Goal: Task Accomplishment & Management: Use online tool/utility

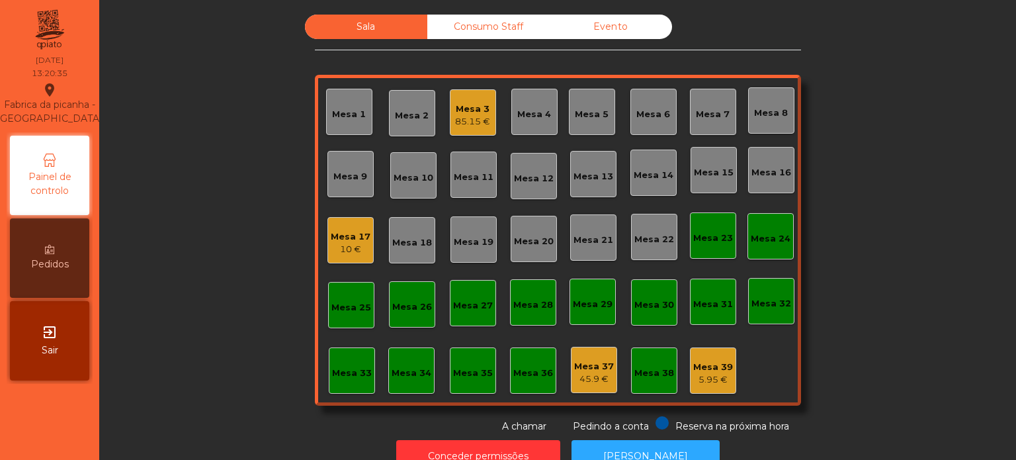
click at [648, 116] on div "Mesa 6" at bounding box center [653, 114] width 34 height 13
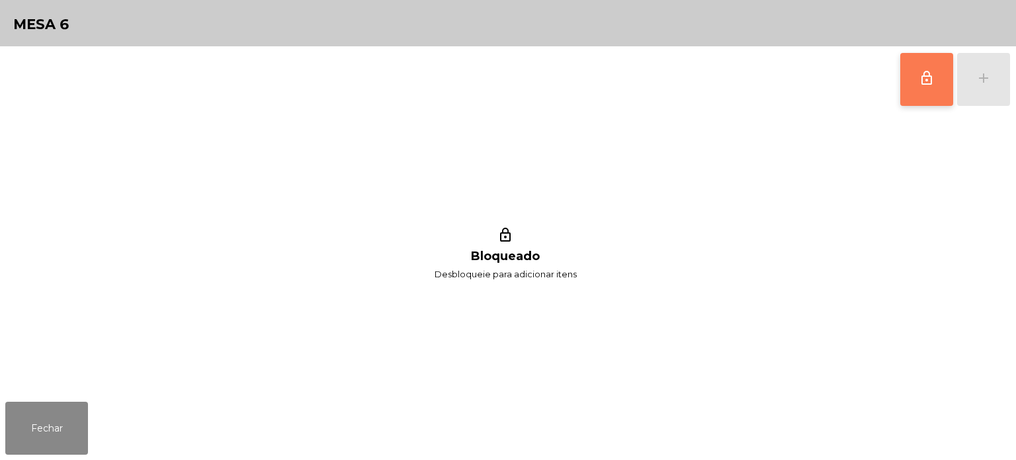
click at [901, 78] on button "lock_outline" at bounding box center [926, 79] width 53 height 53
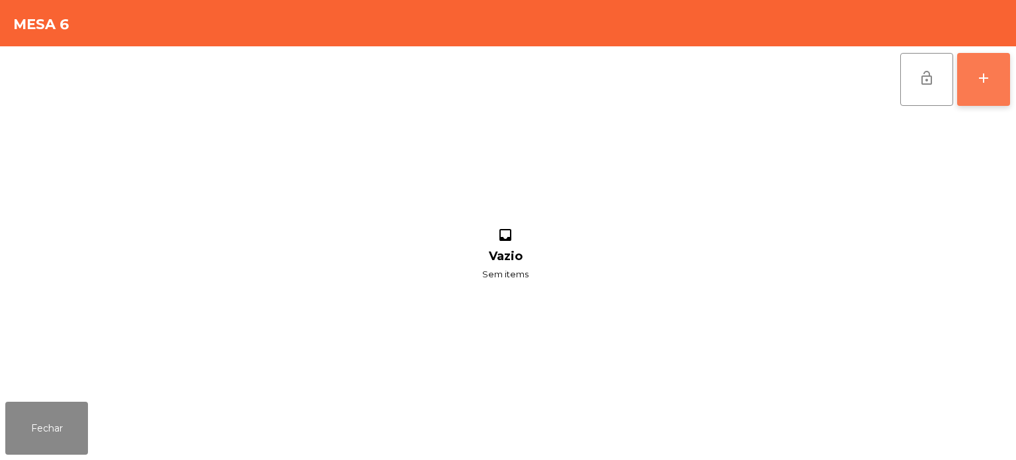
click at [988, 68] on button "add" at bounding box center [983, 79] width 53 height 53
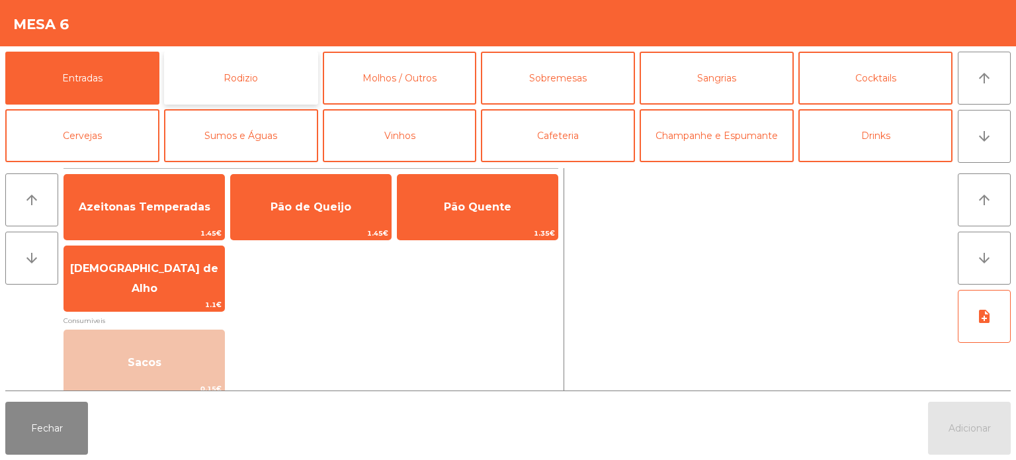
click at [286, 77] on button "Rodizio" at bounding box center [241, 78] width 154 height 53
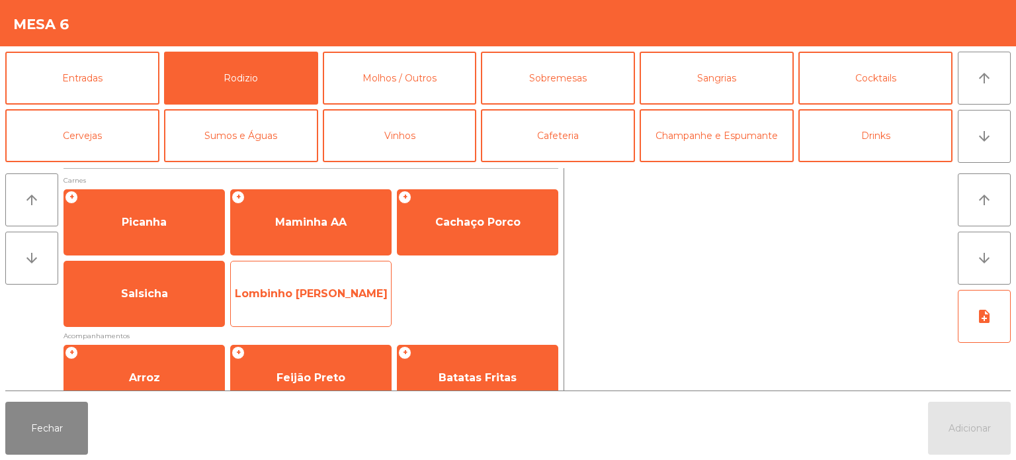
scroll to position [145, 0]
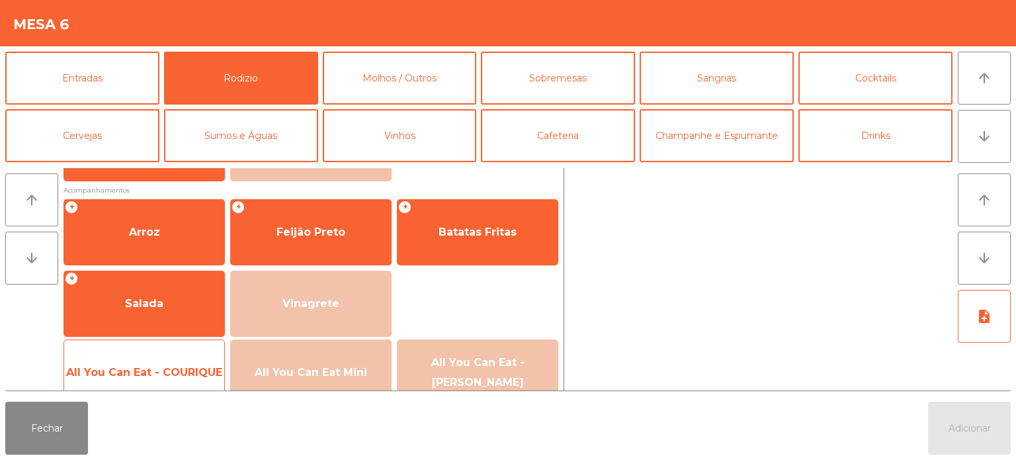
click at [153, 382] on span "All You Can Eat - COURIQUE" at bounding box center [144, 372] width 160 height 36
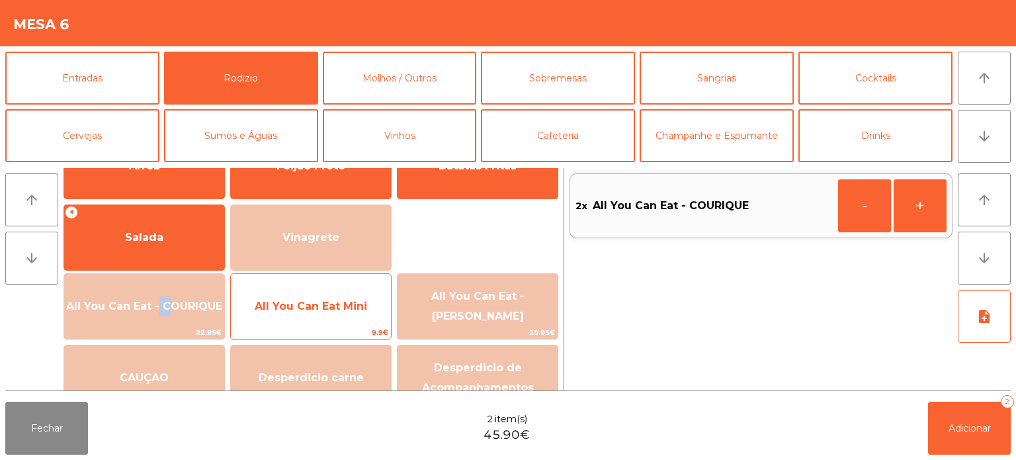
scroll to position [264, 0]
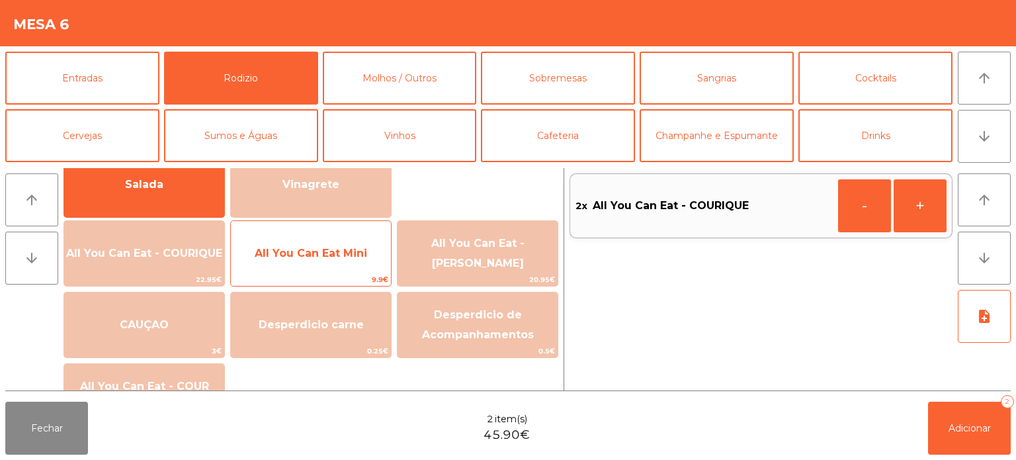
click at [299, 243] on span "All You Can Eat Mini" at bounding box center [311, 253] width 160 height 36
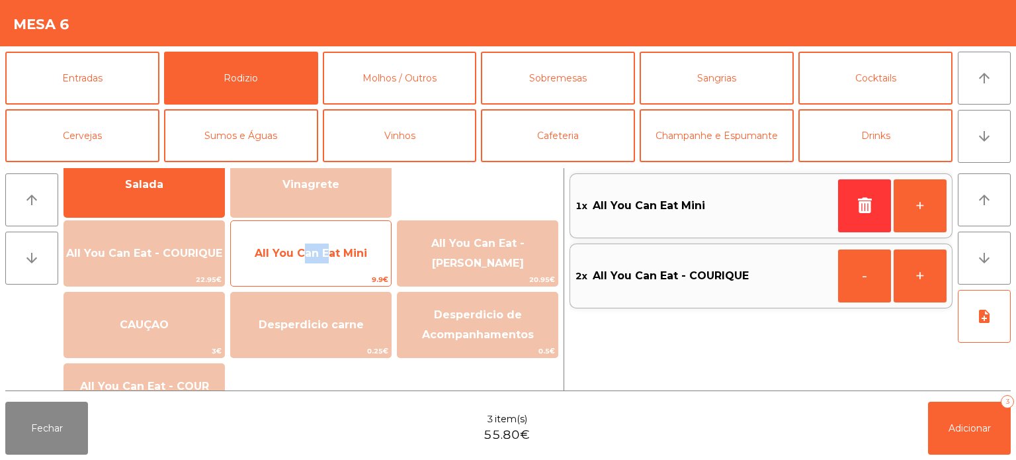
click at [299, 243] on span "All You Can Eat Mini" at bounding box center [311, 253] width 160 height 36
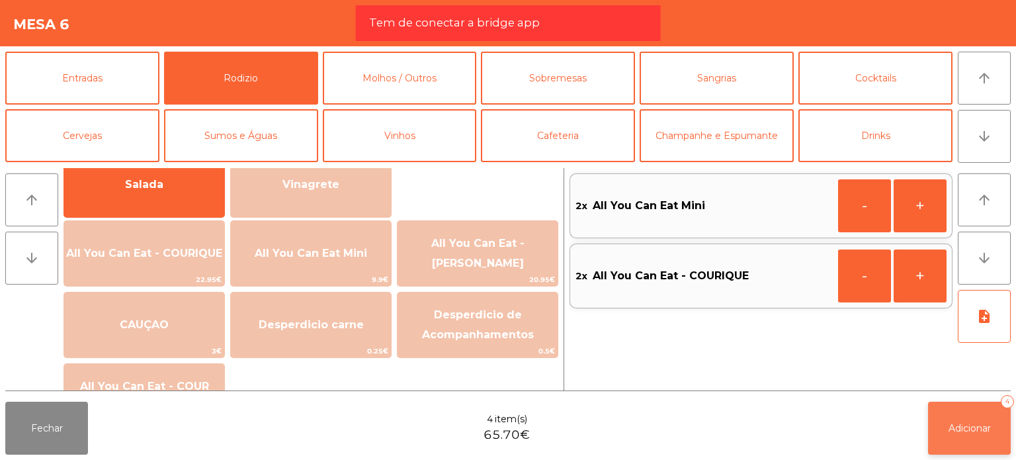
drag, startPoint x: 1015, startPoint y: 444, endPoint x: 938, endPoint y: 420, distance: 80.5
click at [938, 420] on div "Fechar 4 item(s) 65.70€ Adicionar 4" at bounding box center [508, 427] width 1016 height 63
click at [938, 420] on button "Adicionar 4" at bounding box center [969, 427] width 83 height 53
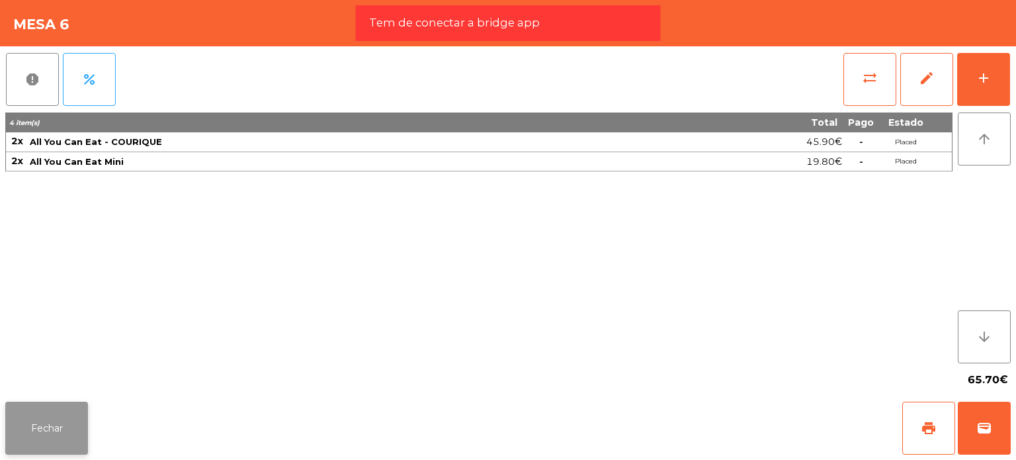
click at [43, 436] on button "Fechar" at bounding box center [46, 427] width 83 height 53
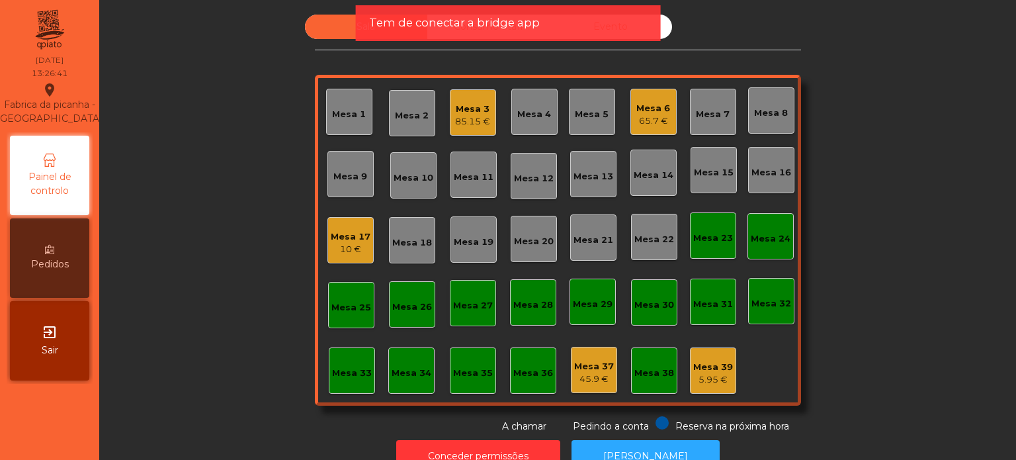
click at [436, 20] on span "Tem de conectar a bridge app" at bounding box center [454, 23] width 171 height 17
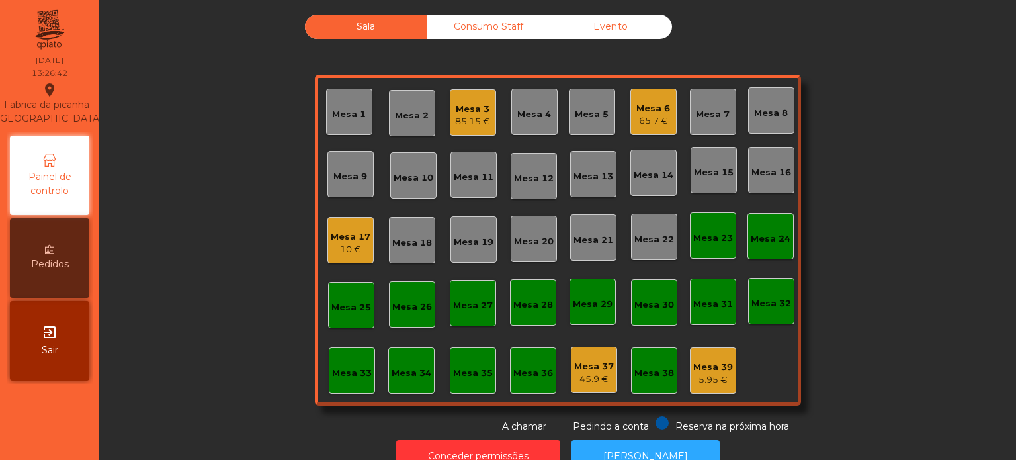
click at [481, 15] on div "Consumo Staff" at bounding box center [488, 27] width 122 height 24
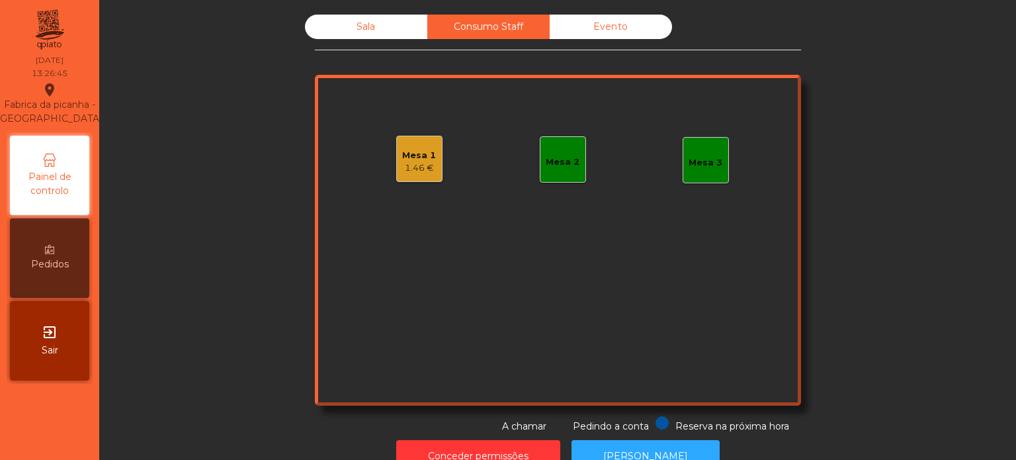
click at [380, 25] on div "Sala" at bounding box center [366, 27] width 122 height 24
